Goal: Task Accomplishment & Management: Manage account settings

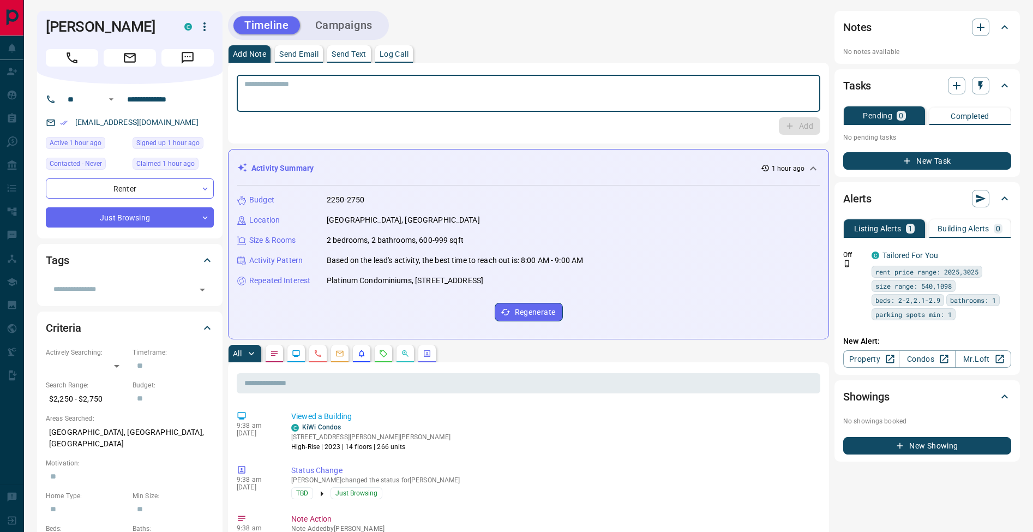
click at [456, 80] on textarea at bounding box center [528, 94] width 569 height 28
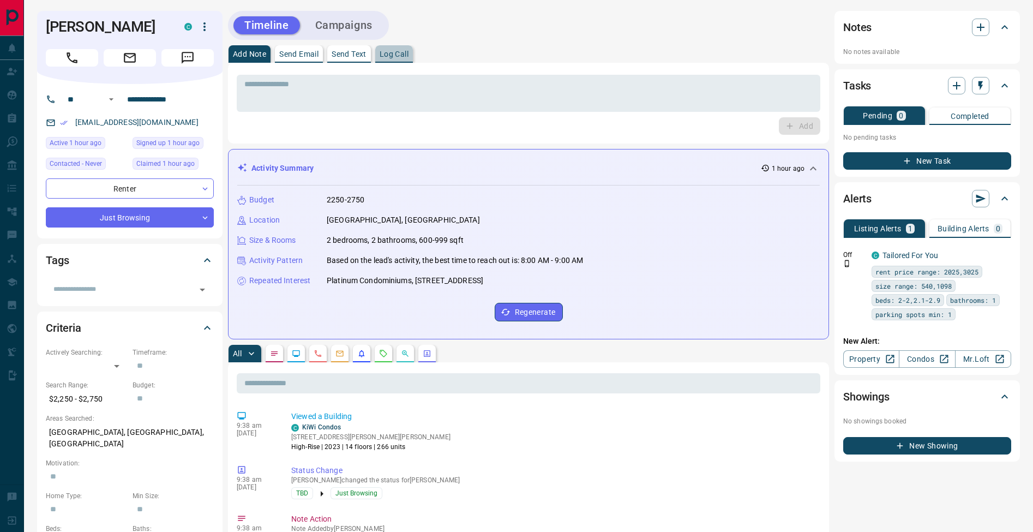
click at [410, 49] on button "Log Call" at bounding box center [394, 53] width 38 height 17
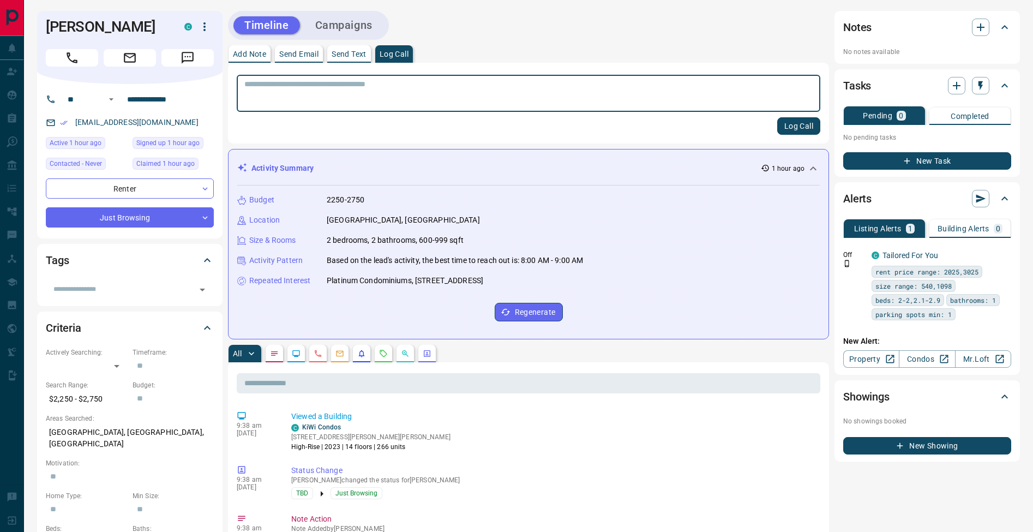
click at [801, 125] on button "Log Call" at bounding box center [798, 125] width 43 height 17
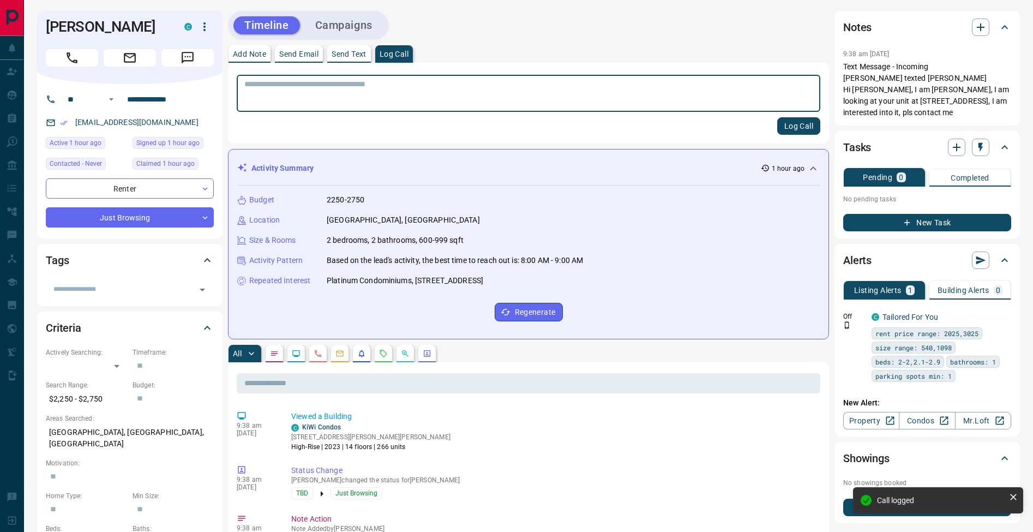
click at [260, 58] on button "Add Note" at bounding box center [250, 53] width 42 height 17
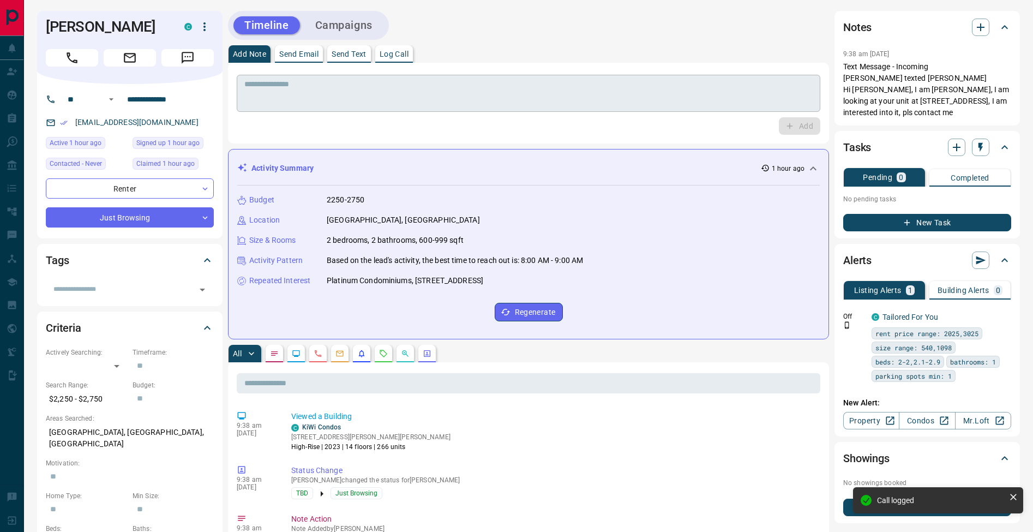
click at [339, 97] on textarea at bounding box center [528, 94] width 569 height 28
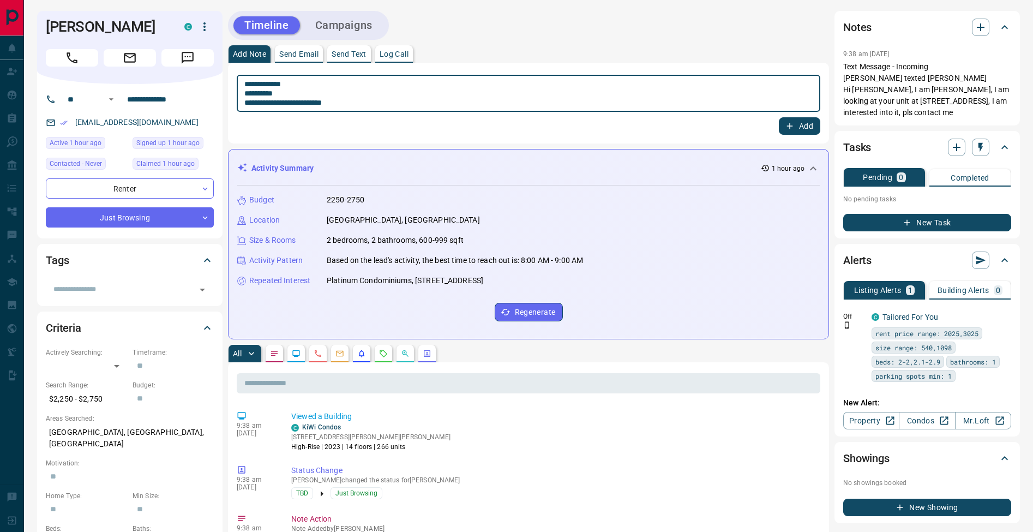
type textarea "**********"
click at [800, 130] on button "Add" at bounding box center [799, 125] width 41 height 17
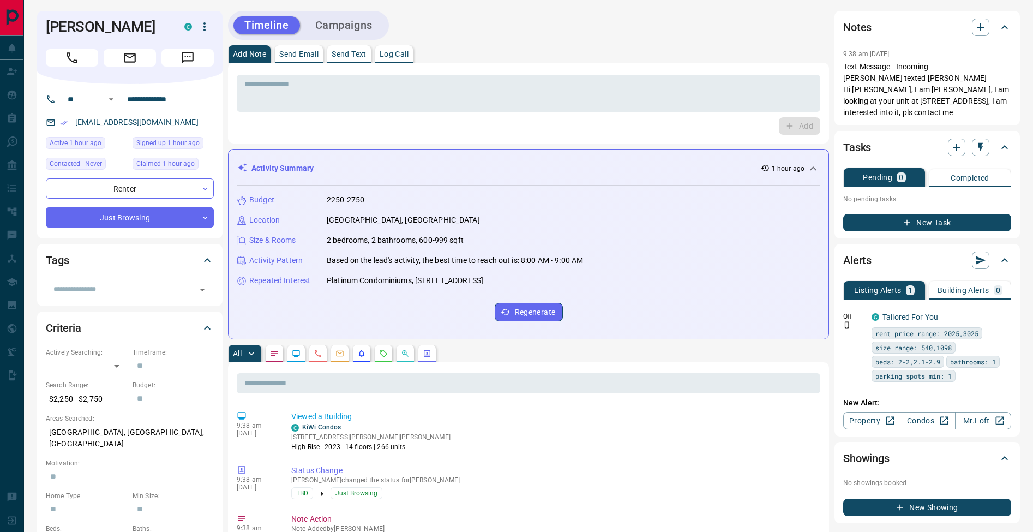
click at [902, 224] on button "New Task" at bounding box center [927, 222] width 168 height 17
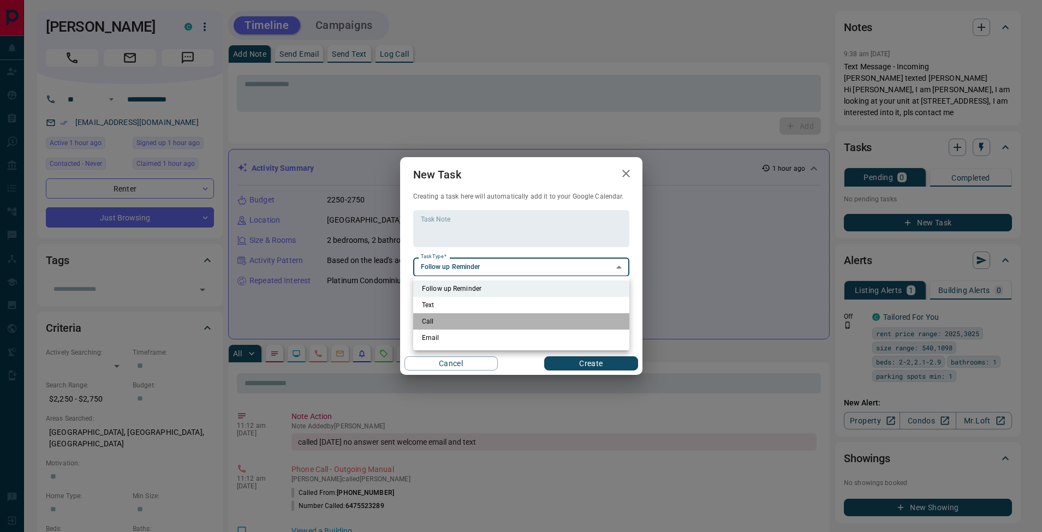
click at [455, 317] on li "Call" at bounding box center [521, 321] width 216 height 16
type input "**********"
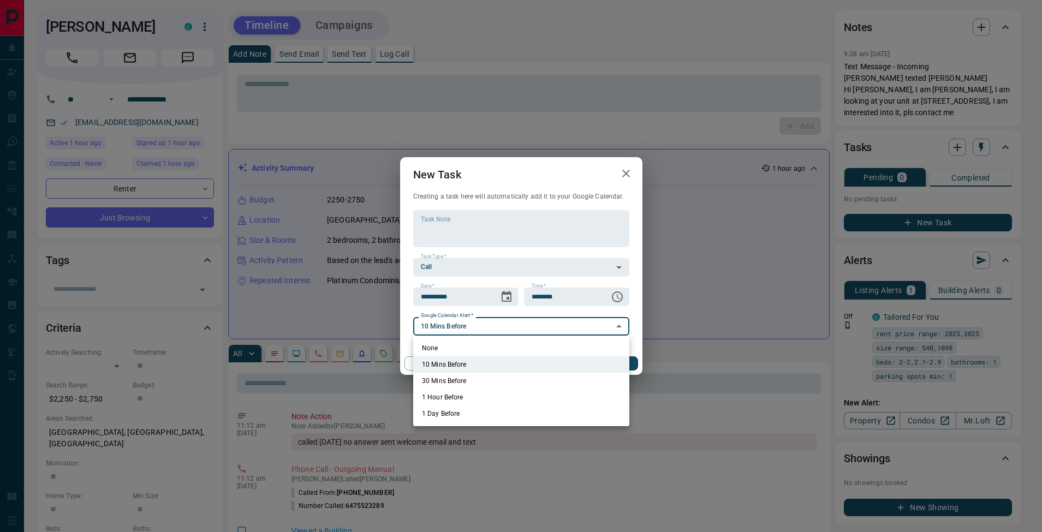
click at [464, 349] on li "None" at bounding box center [521, 348] width 216 height 16
type input "*"
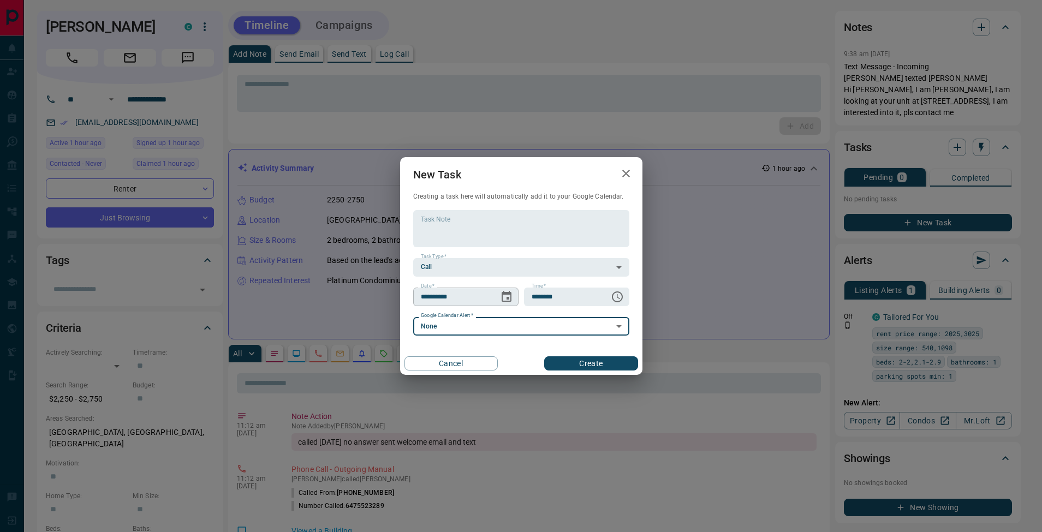
click at [509, 299] on icon "Choose date, selected date is Aug 16, 2025" at bounding box center [506, 296] width 13 height 13
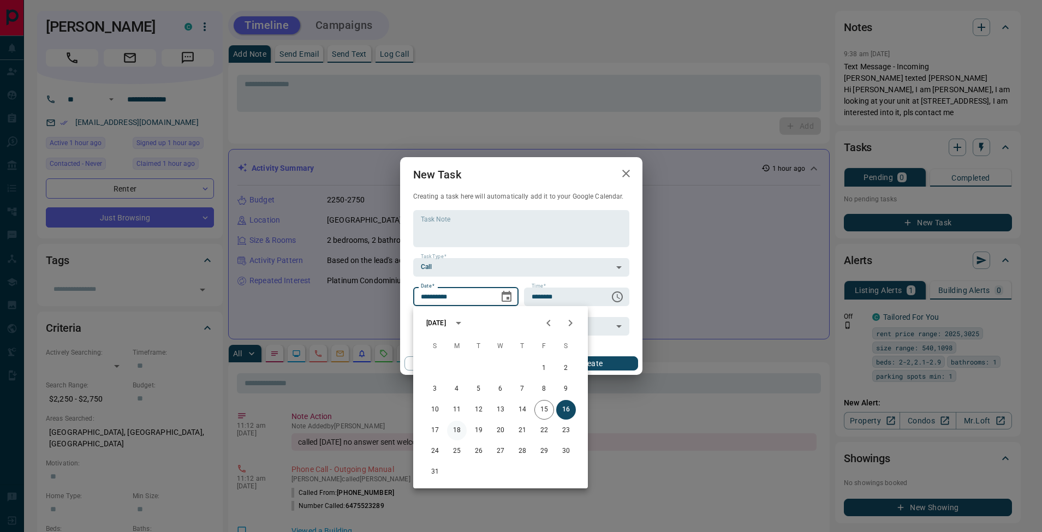
click at [457, 433] on button "18" at bounding box center [457, 431] width 20 height 20
type input "**********"
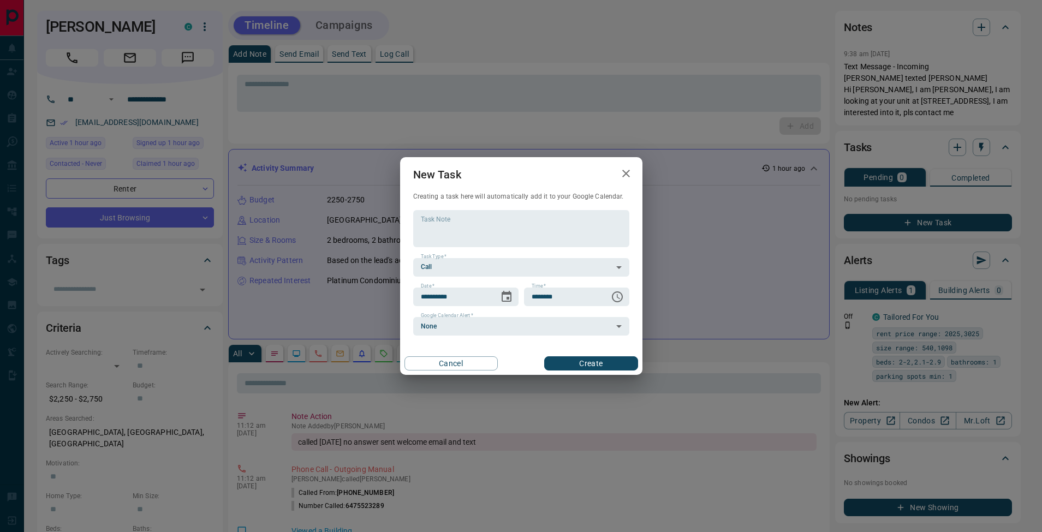
click at [579, 362] on button "Create" at bounding box center [590, 363] width 93 height 14
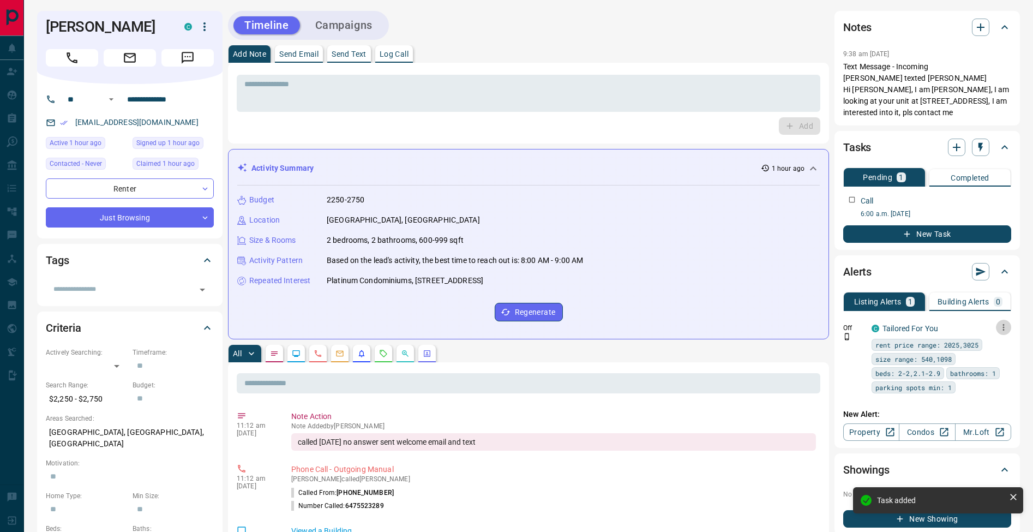
click at [1001, 321] on button "button" at bounding box center [1003, 327] width 15 height 15
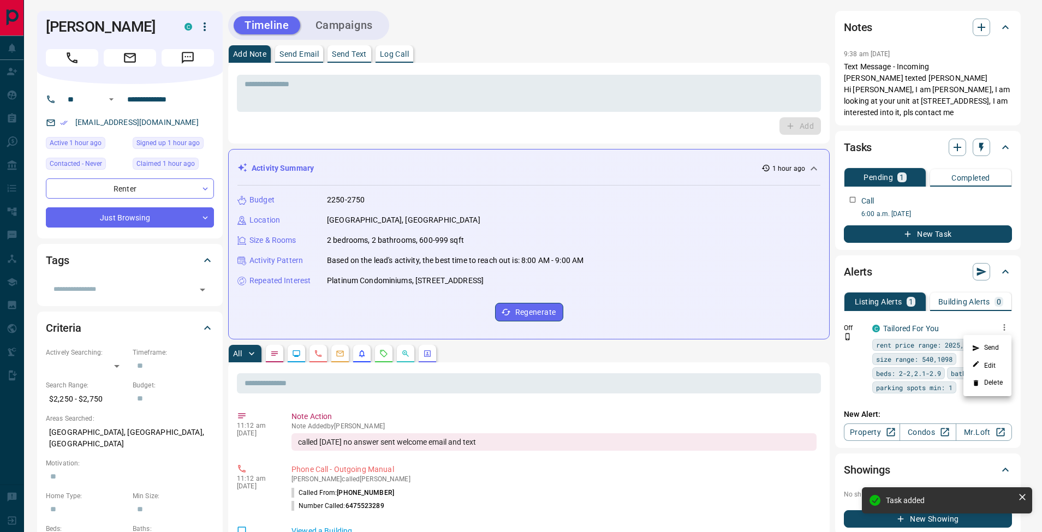
click at [995, 387] on li "Delete" at bounding box center [987, 382] width 48 height 17
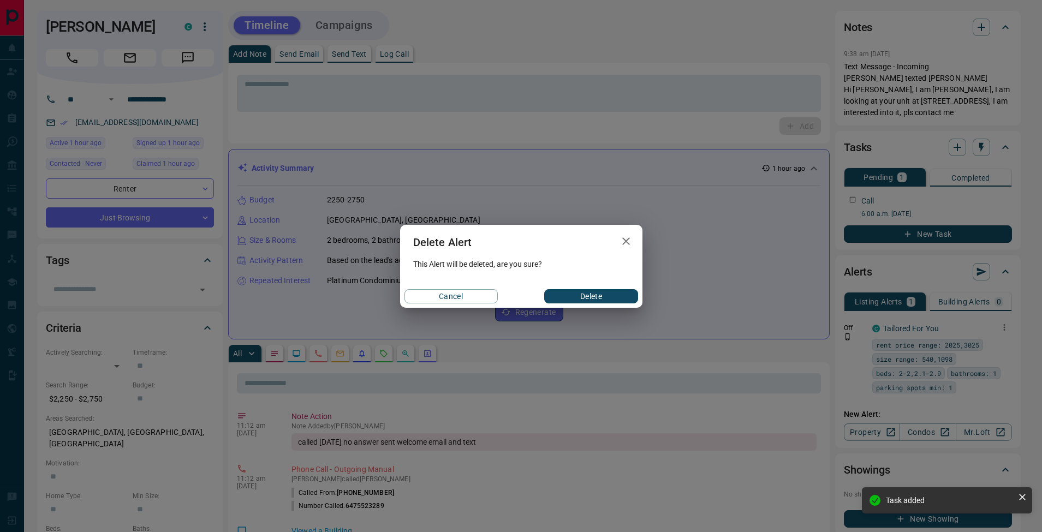
click at [607, 286] on div "Cancel Delete" at bounding box center [521, 296] width 242 height 23
click at [611, 296] on button "Delete" at bounding box center [590, 296] width 93 height 14
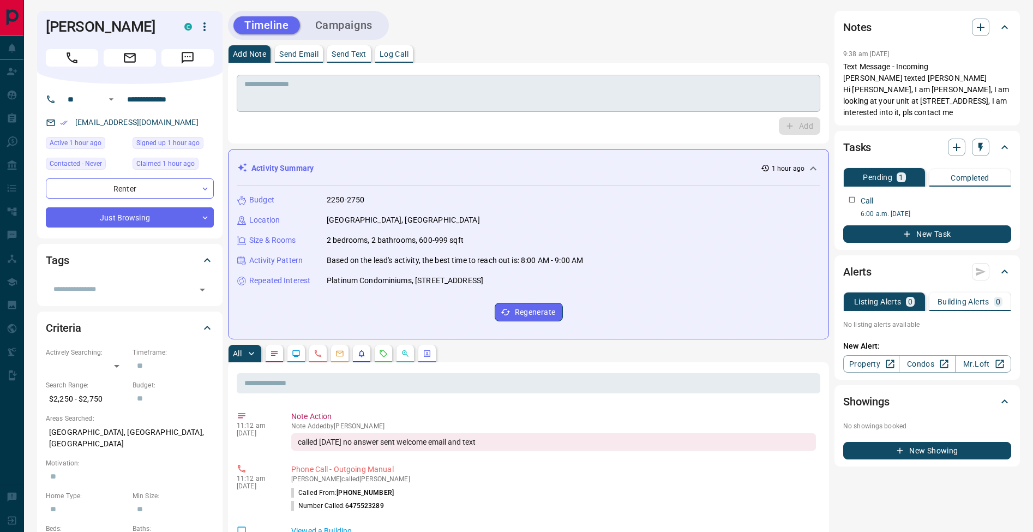
click at [373, 94] on textarea at bounding box center [528, 94] width 569 height 28
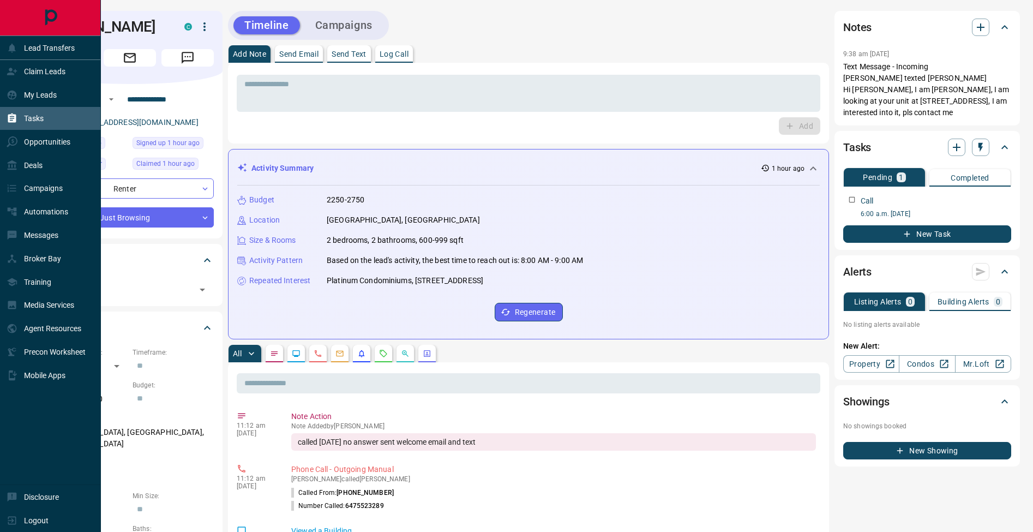
click at [19, 119] on div "Tasks" at bounding box center [25, 119] width 37 height 18
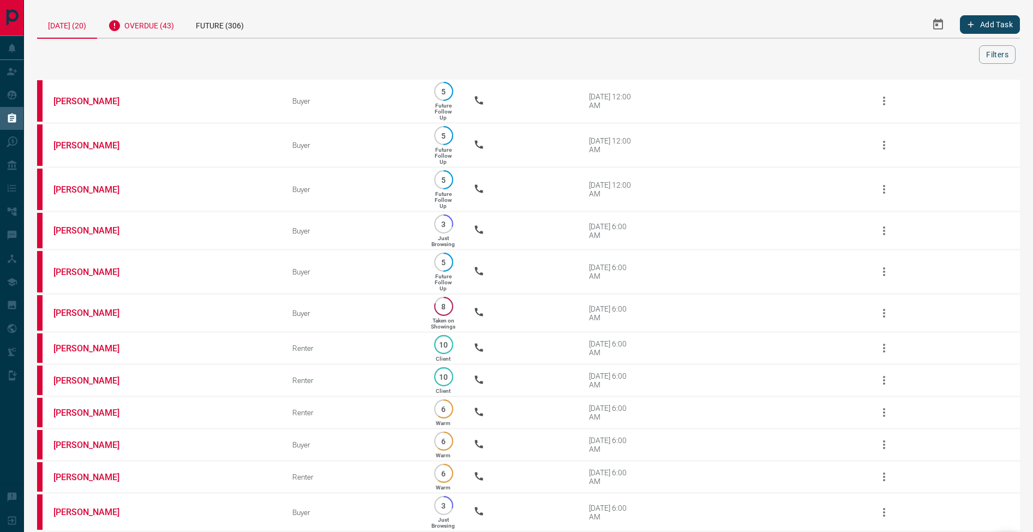
click at [153, 21] on div "Overdue (43)" at bounding box center [141, 24] width 88 height 27
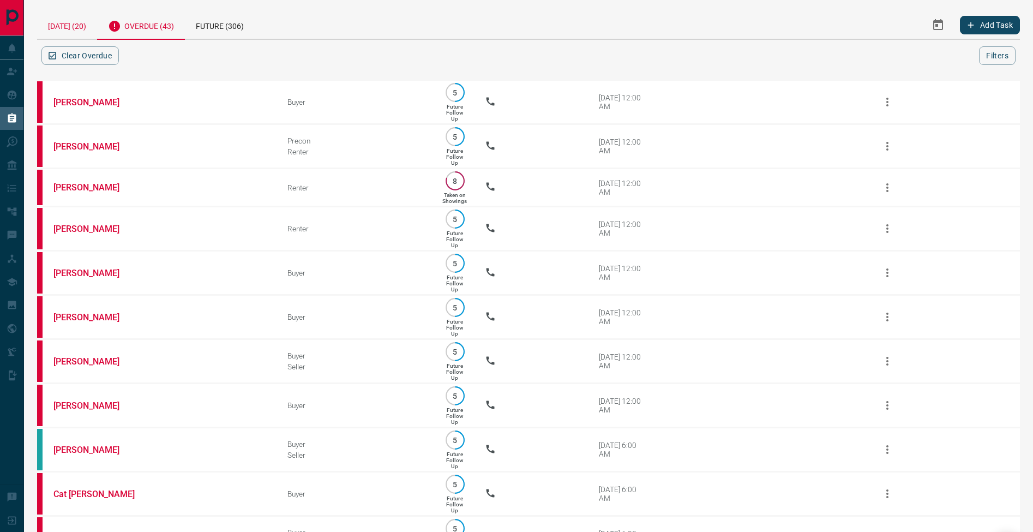
click at [63, 29] on div "[DATE] (20)" at bounding box center [67, 25] width 60 height 28
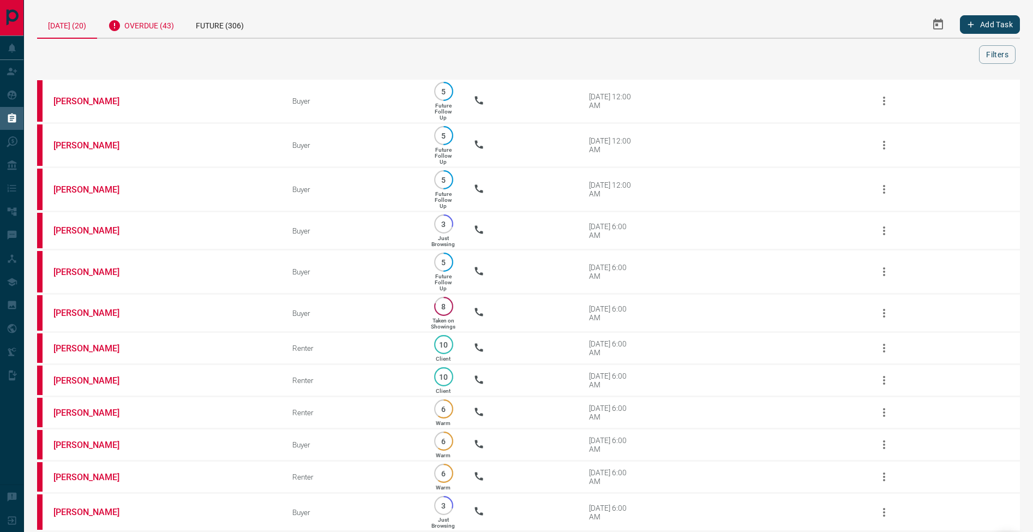
click at [155, 31] on div "Overdue (43)" at bounding box center [141, 24] width 88 height 27
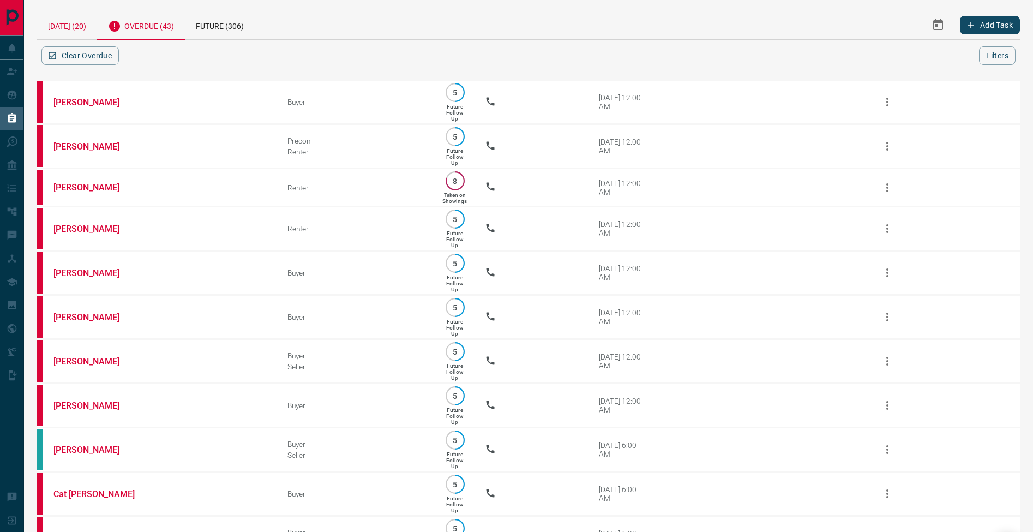
click at [82, 18] on div "[DATE] (20)" at bounding box center [67, 25] width 60 height 28
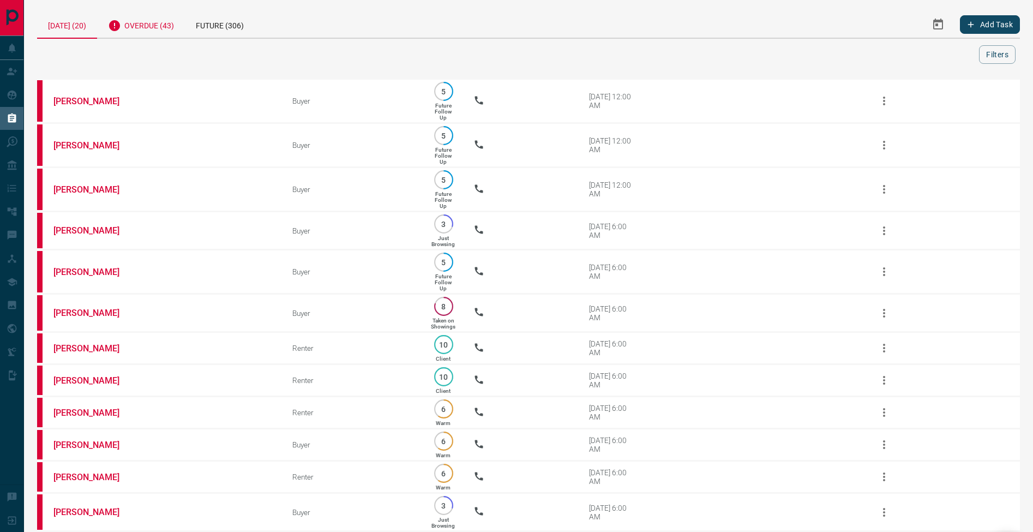
click at [163, 23] on div "Overdue (43)" at bounding box center [141, 24] width 88 height 27
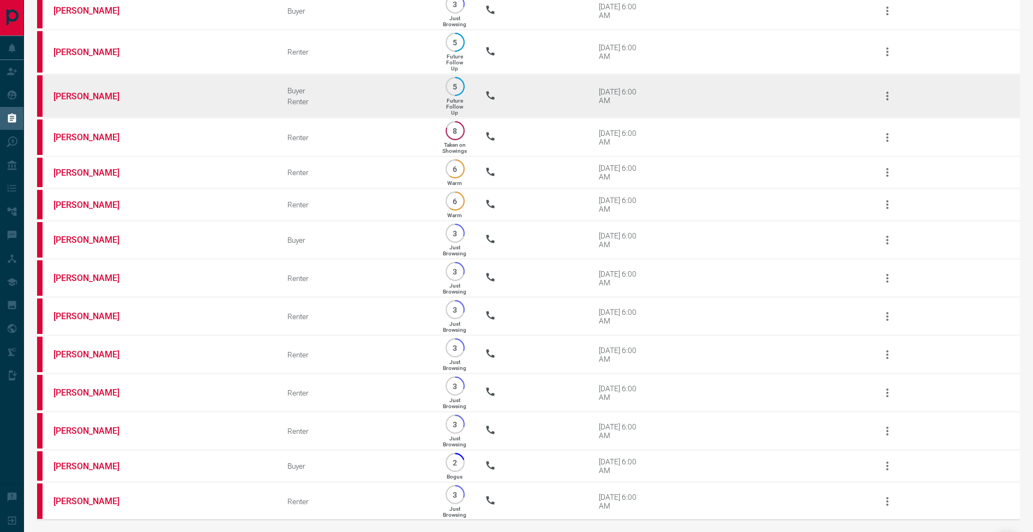
scroll to position [1396, 0]
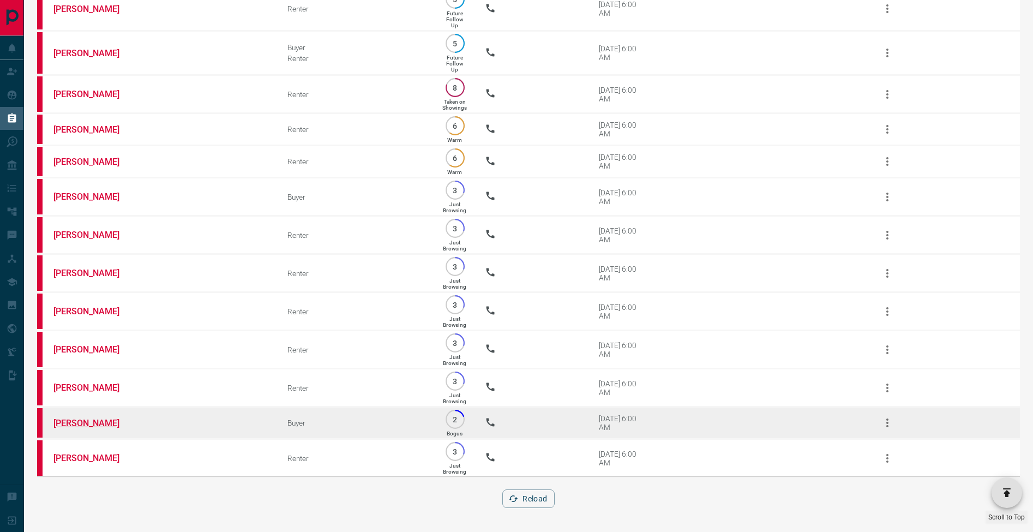
click at [107, 423] on link "[PERSON_NAME]" at bounding box center [94, 423] width 82 height 10
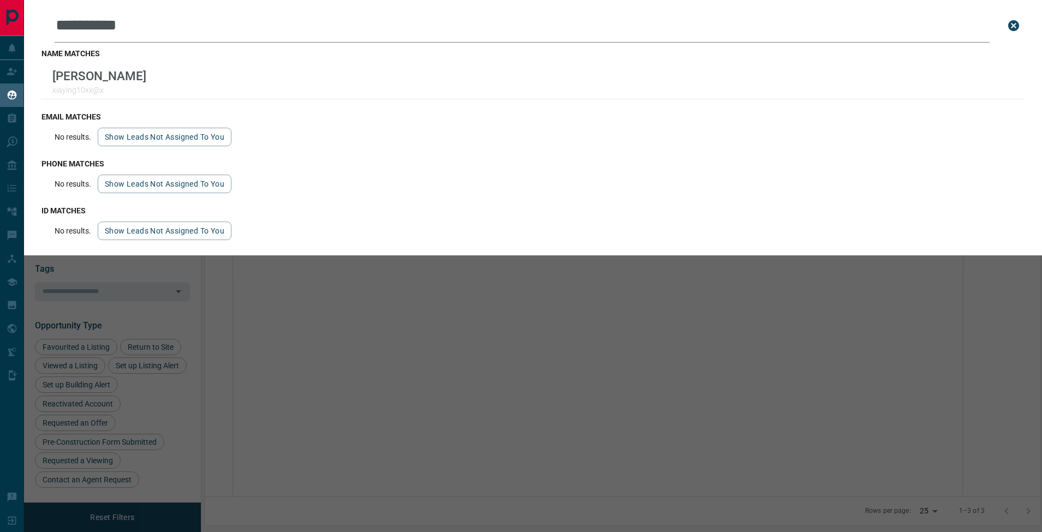
scroll to position [426, 827]
click at [1015, 27] on icon "close search bar" at bounding box center [1013, 25] width 13 height 13
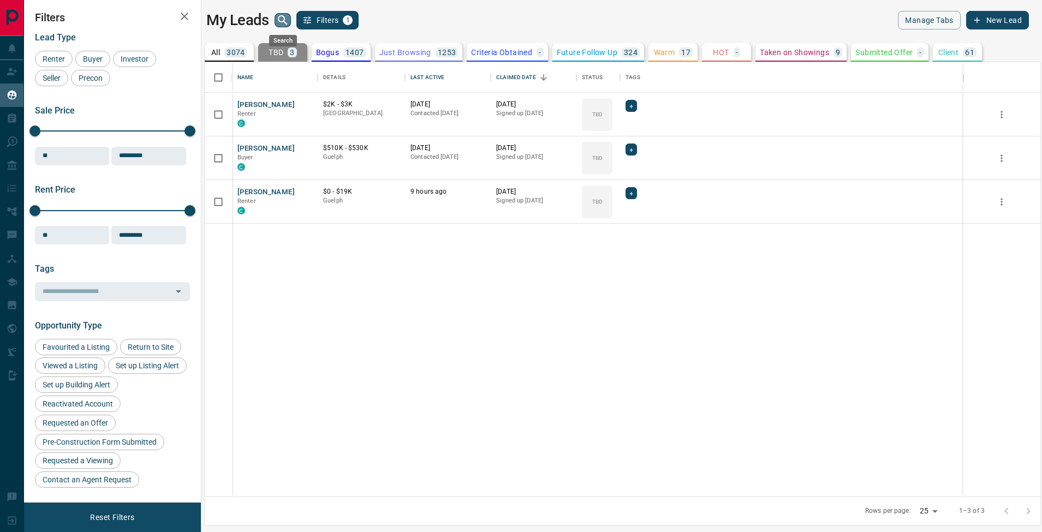
click at [282, 19] on icon "search button" at bounding box center [282, 20] width 13 height 13
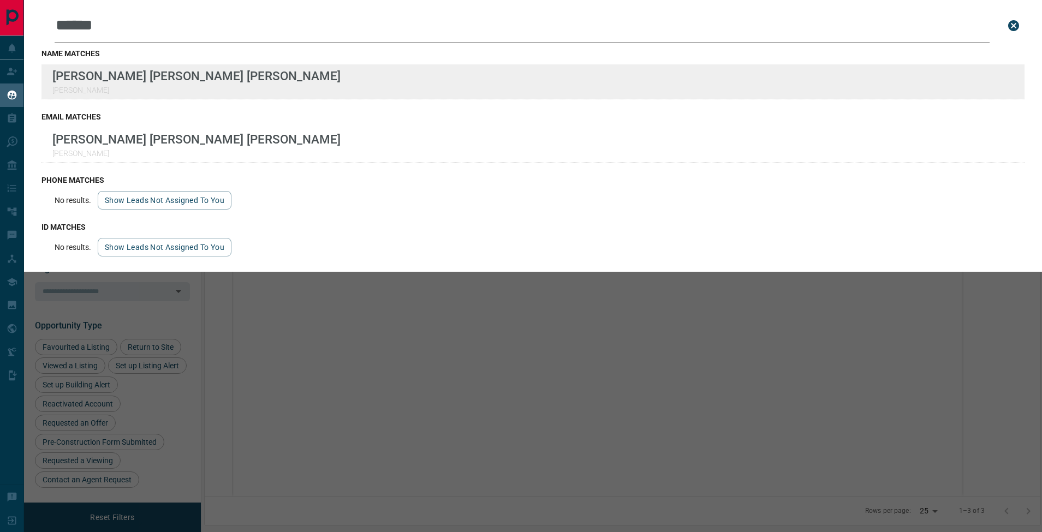
type input "*****"
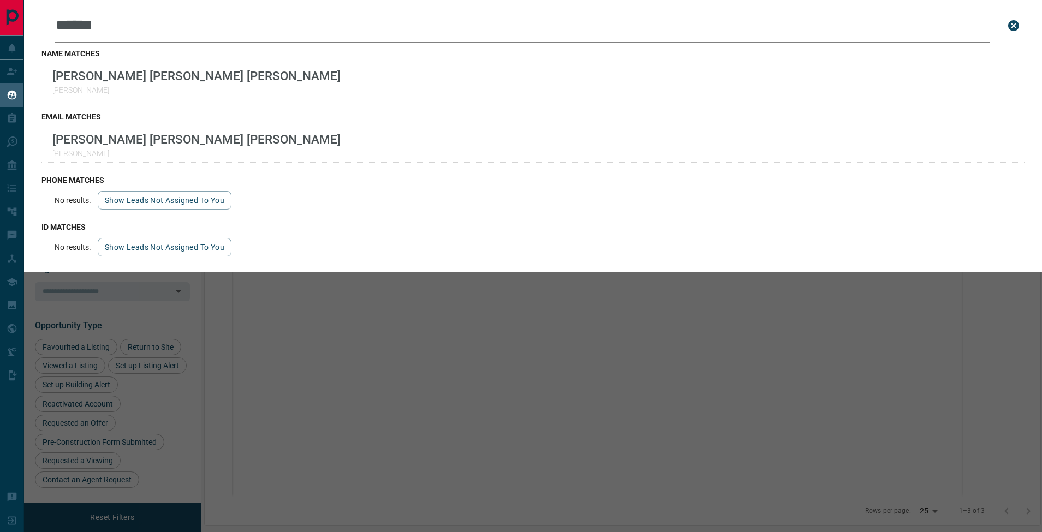
click at [1015, 27] on icon "close search bar" at bounding box center [1013, 25] width 13 height 13
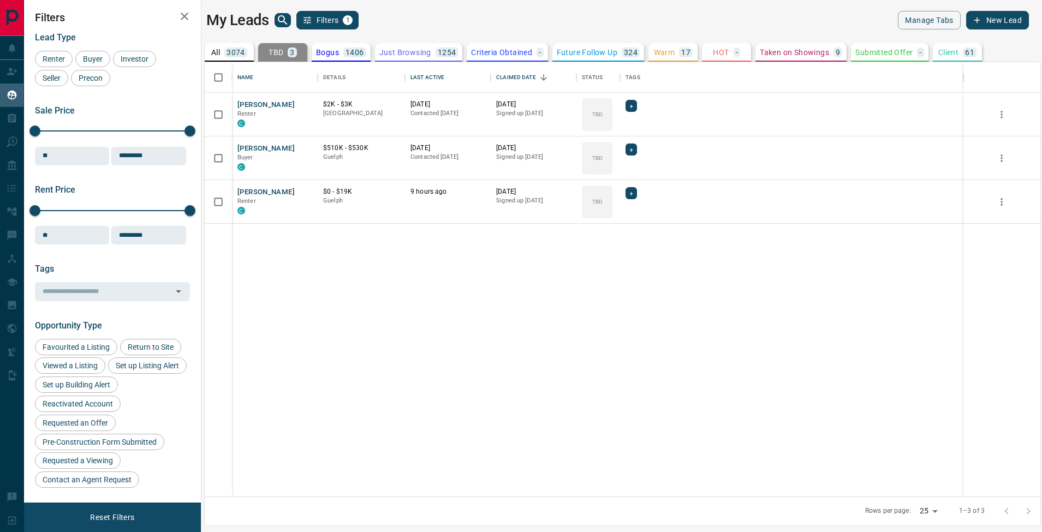
click at [277, 24] on icon "search button" at bounding box center [282, 20] width 13 height 13
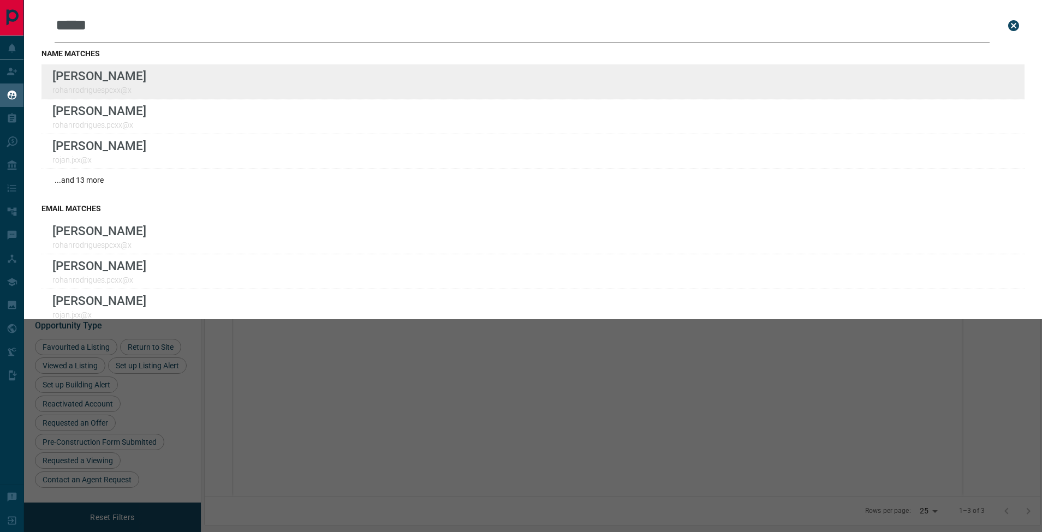
type input "*****"
